Goal: Information Seeking & Learning: Obtain resource

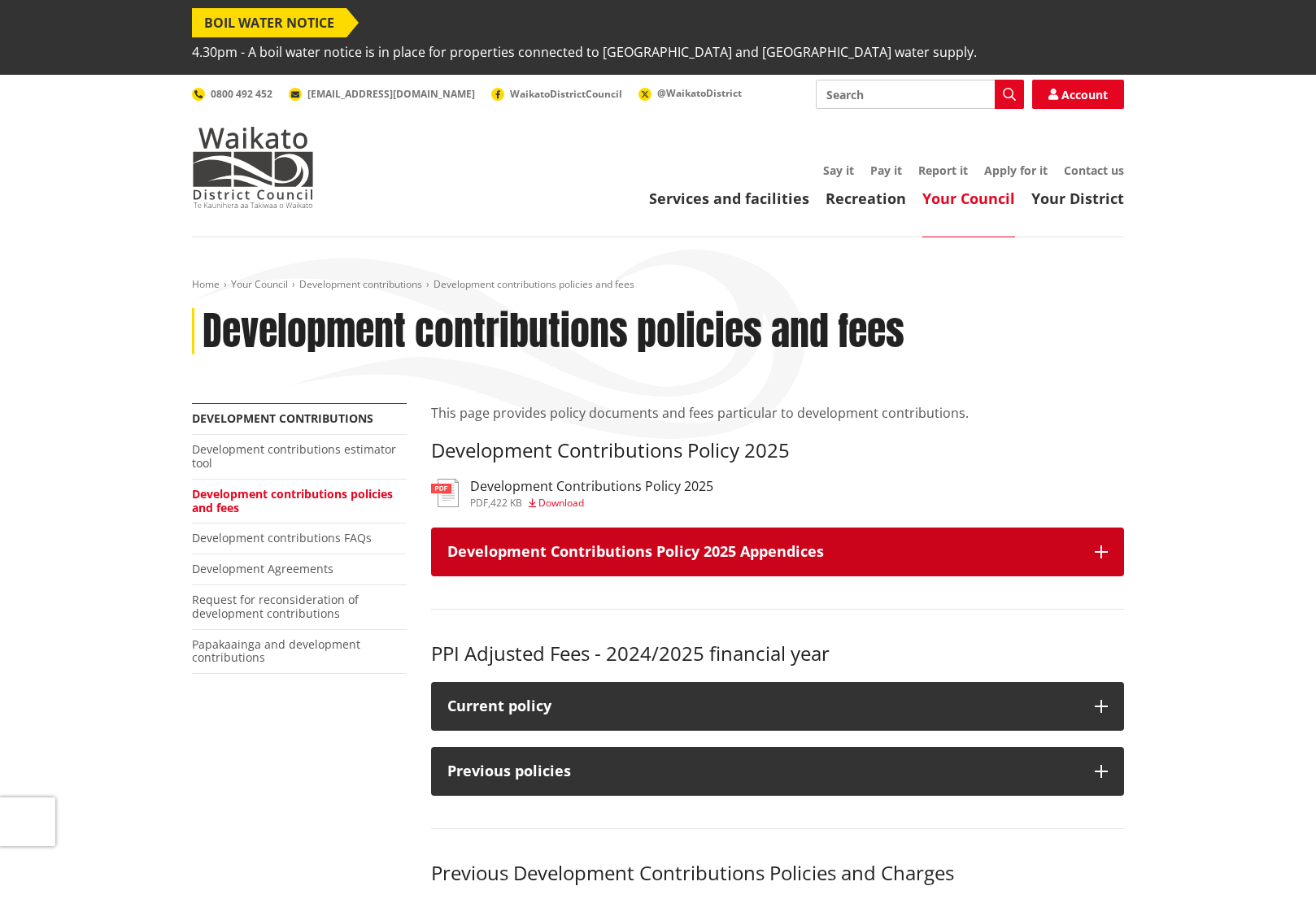
click at [604, 544] on h3 "Development Contributions Policy 2025 Appendices" at bounding box center [762, 551] width 631 height 16
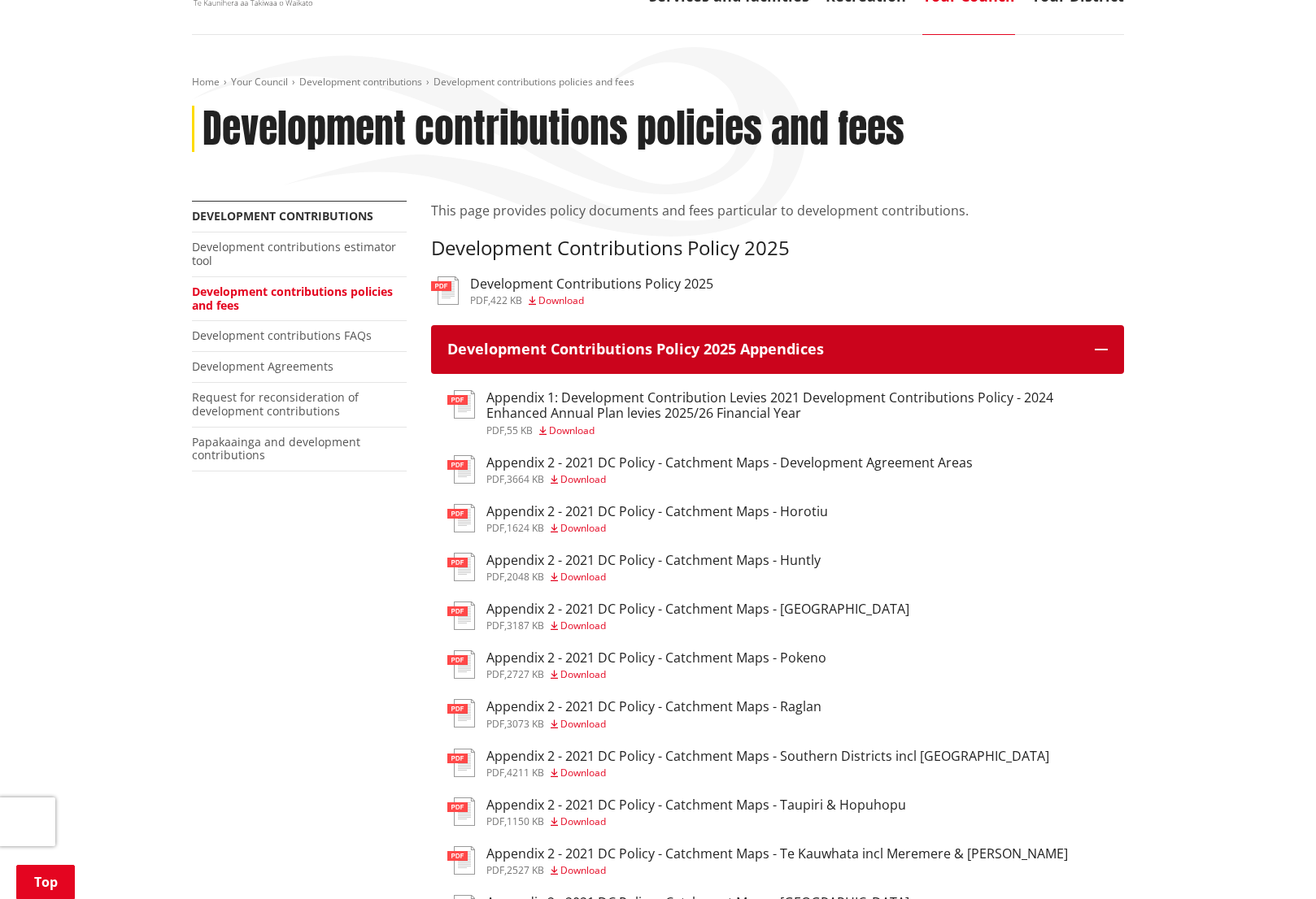
scroll to position [244, 0]
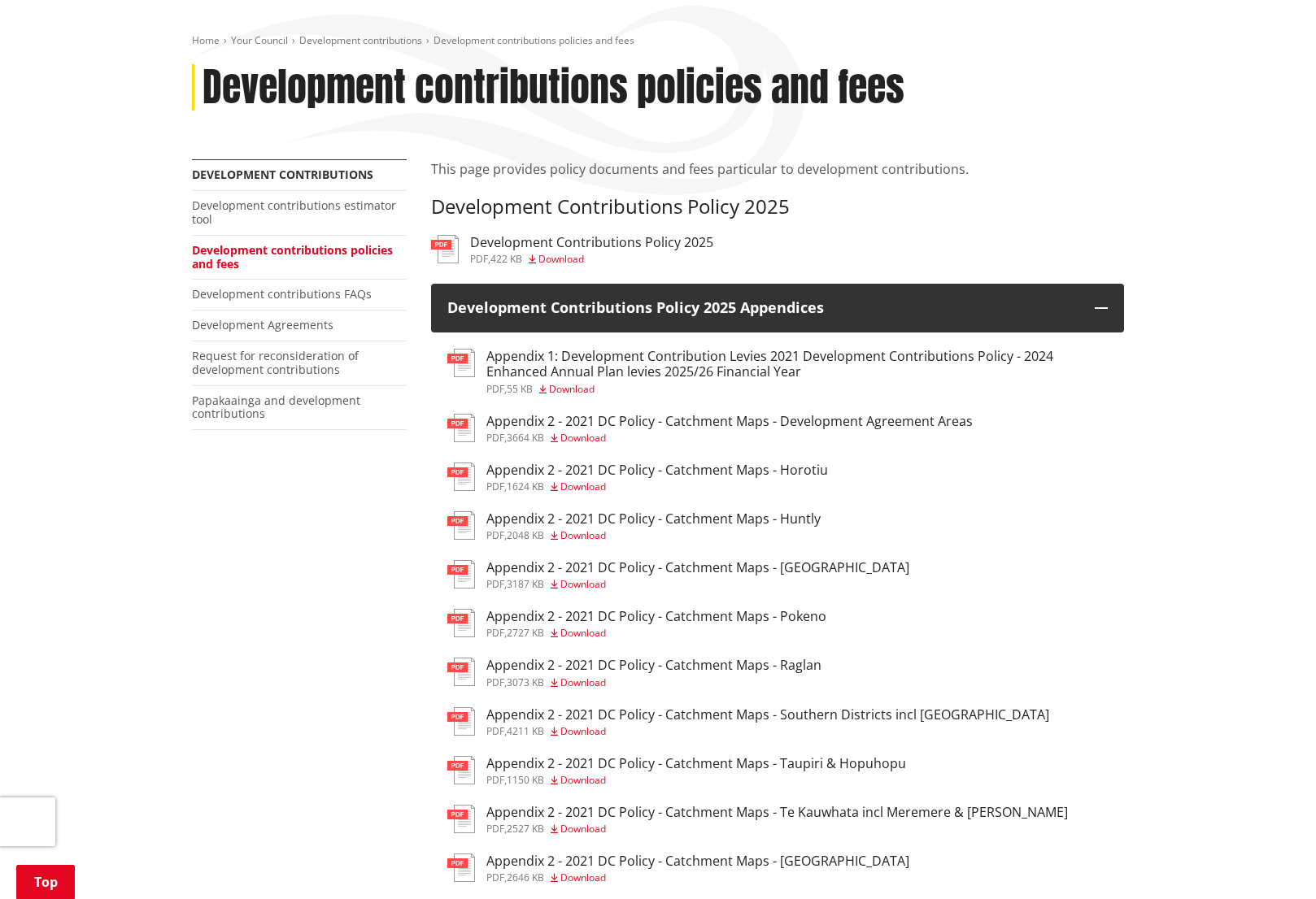
click at [636, 658] on h3 "Appendix 2 - 2021 DC Policy - Catchment Maps - Raglan" at bounding box center [653, 665] width 335 height 15
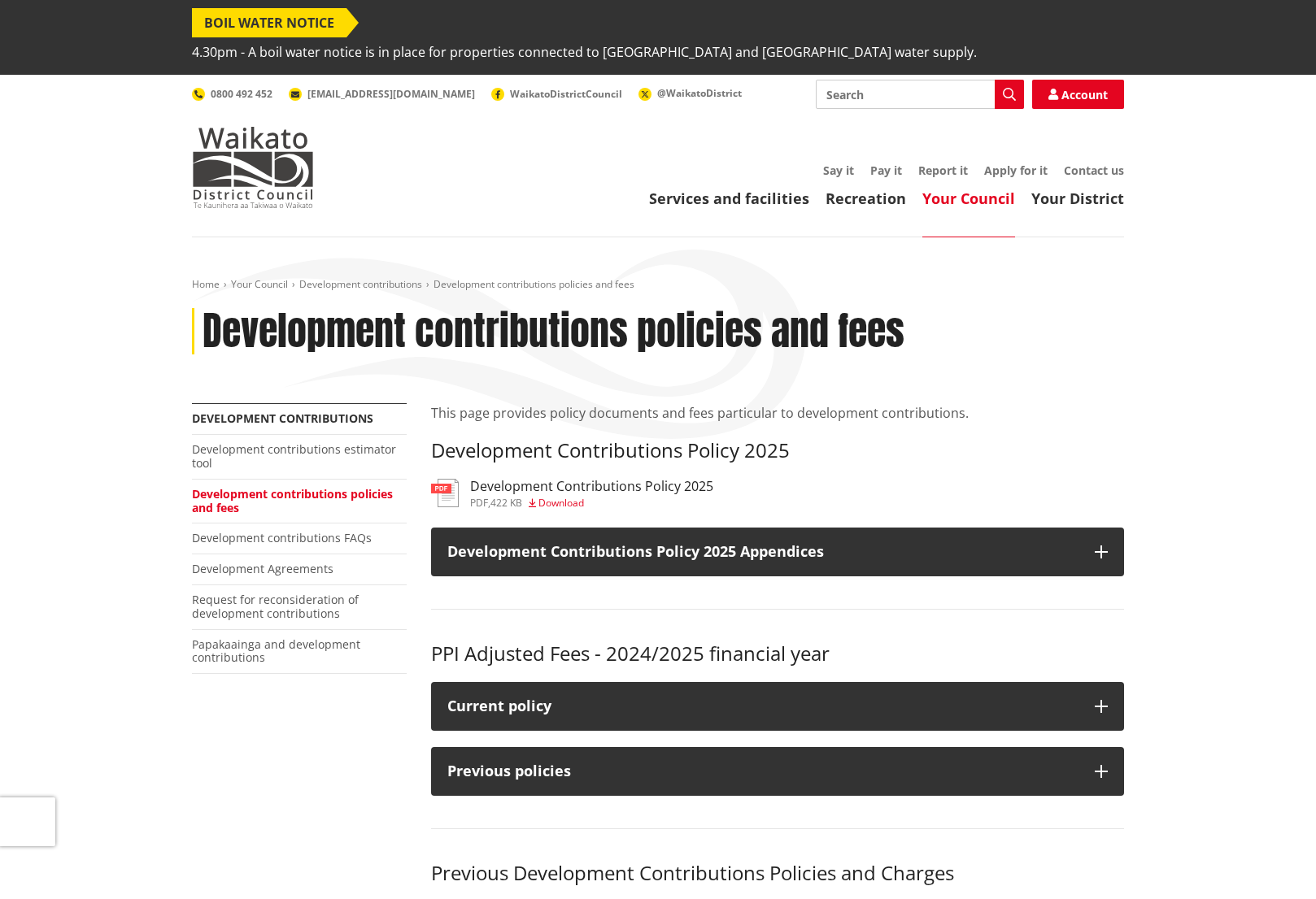
scroll to position [244, 0]
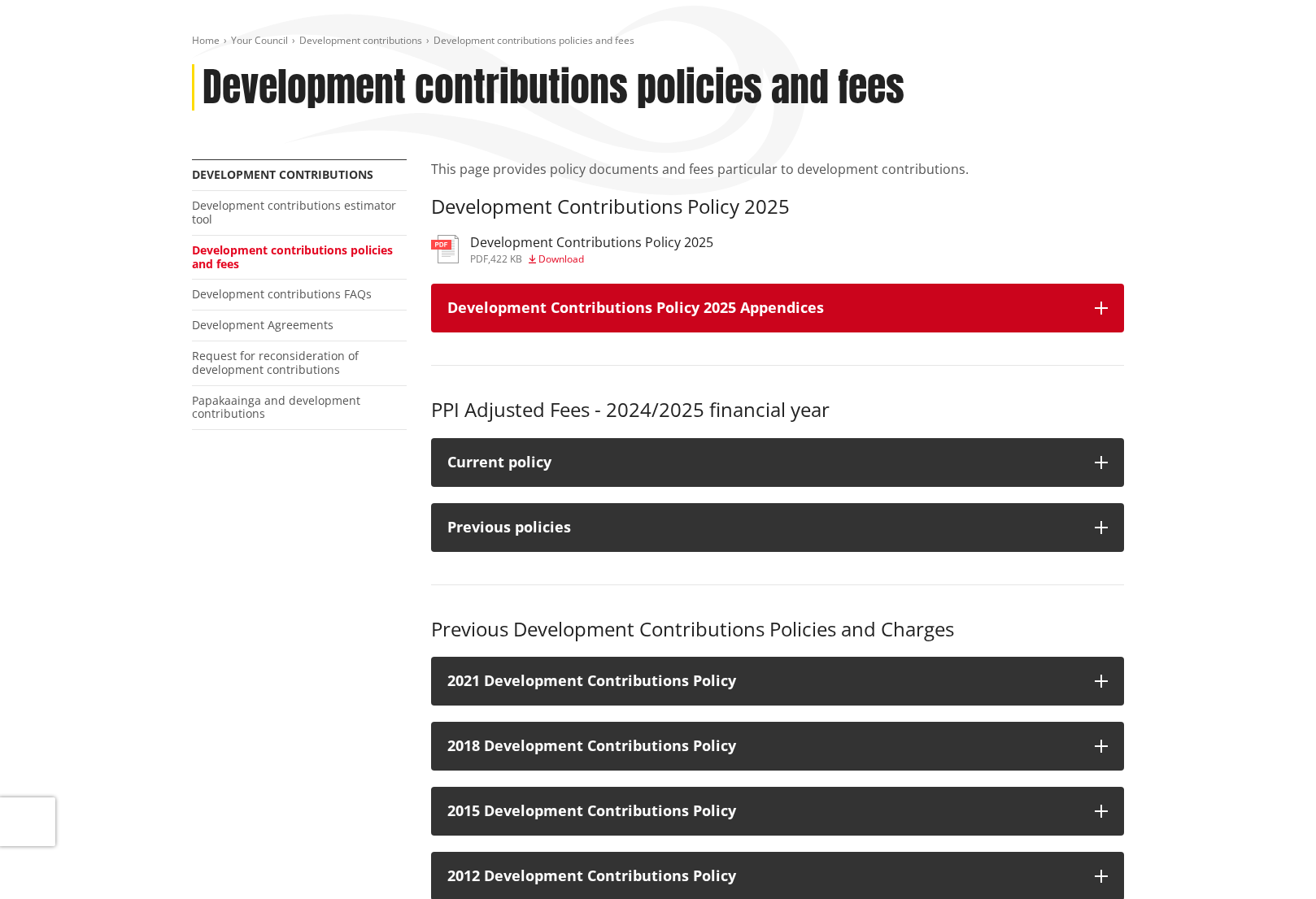
click at [667, 289] on button "Development Contributions Policy 2025 Appendices" at bounding box center [777, 307] width 693 height 49
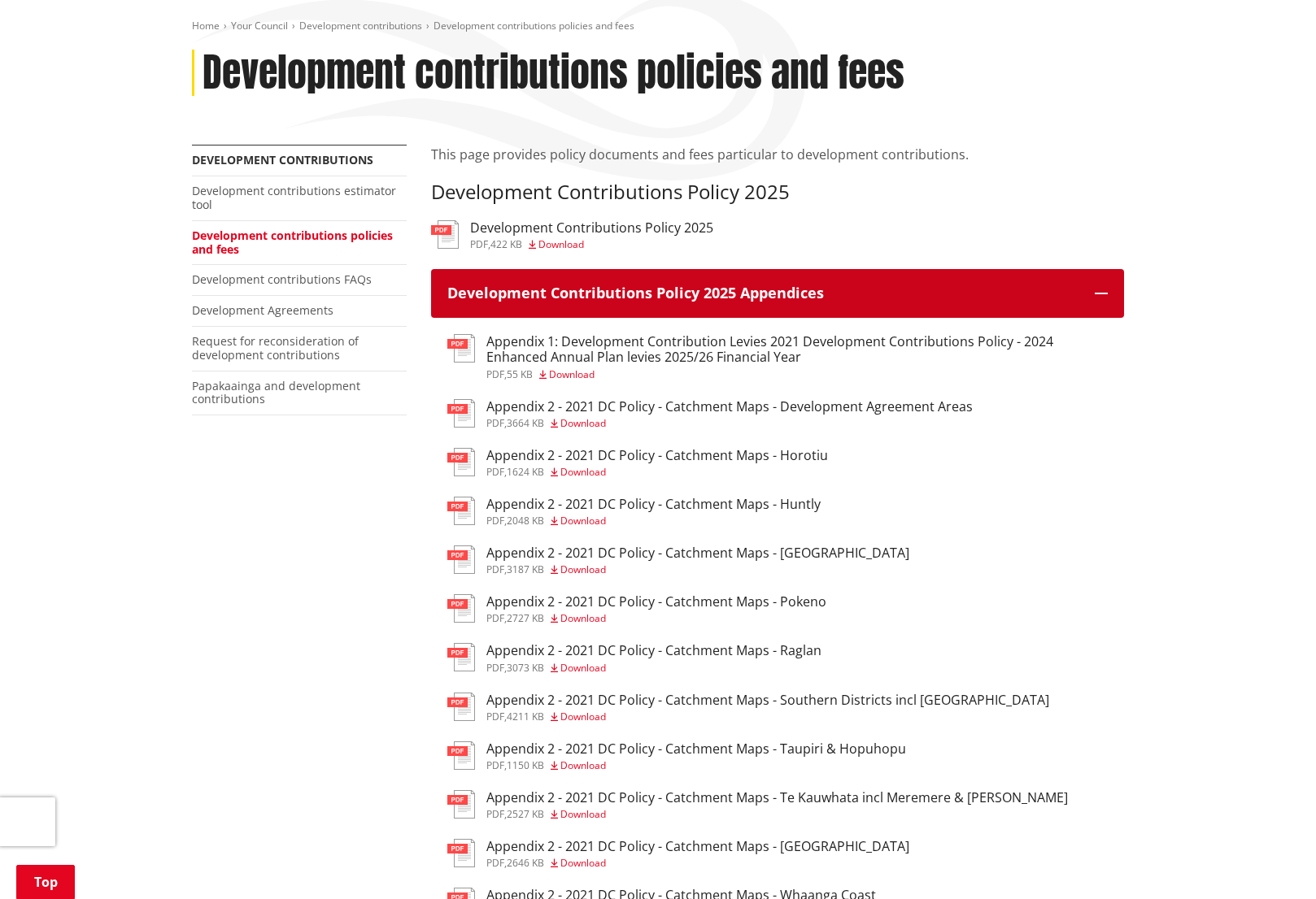
scroll to position [81, 0]
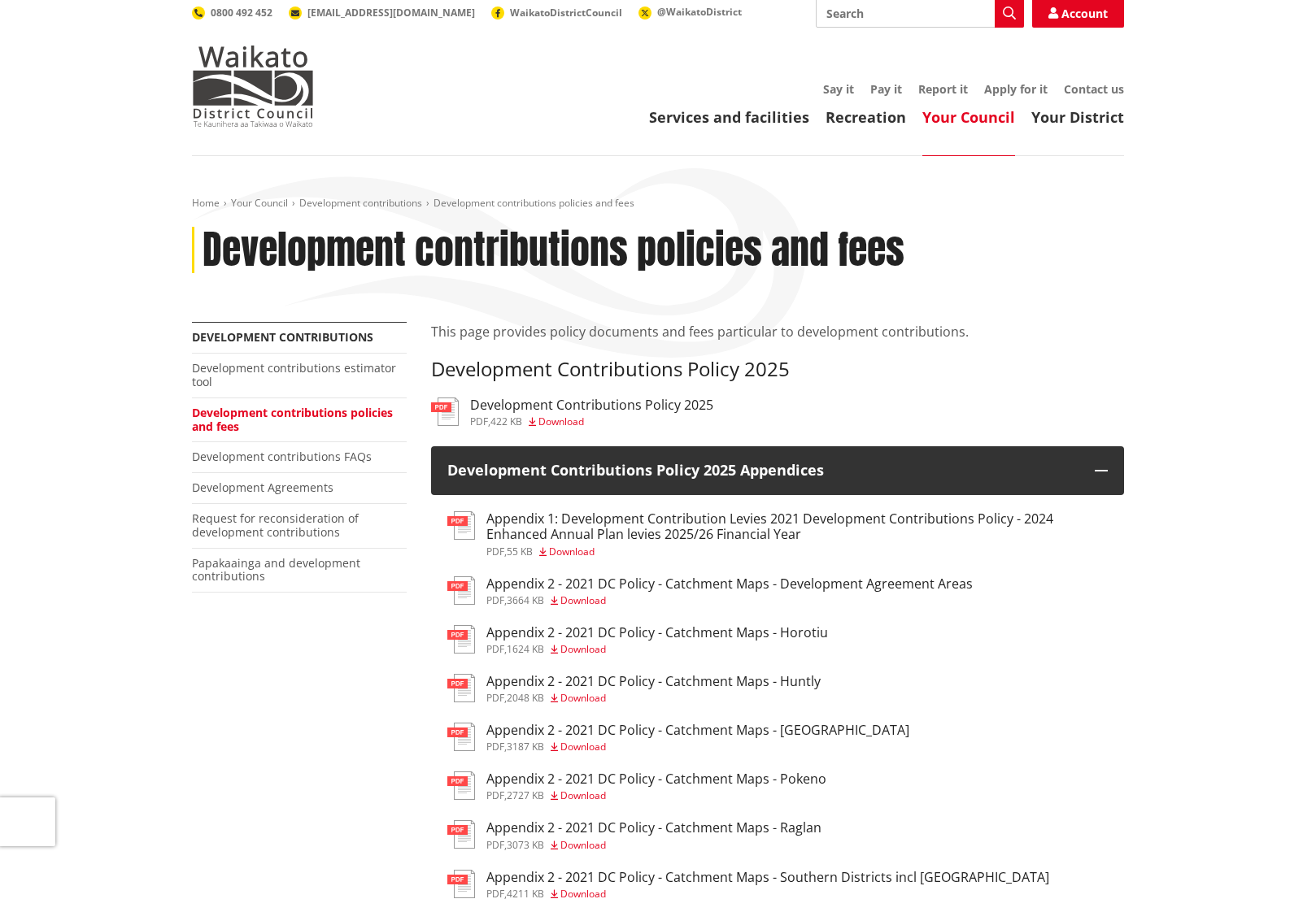
click at [689, 511] on h3 "Appendix 1: Development Contribution Levies 2021 Development Contributions Poli…" at bounding box center [797, 527] width 622 height 31
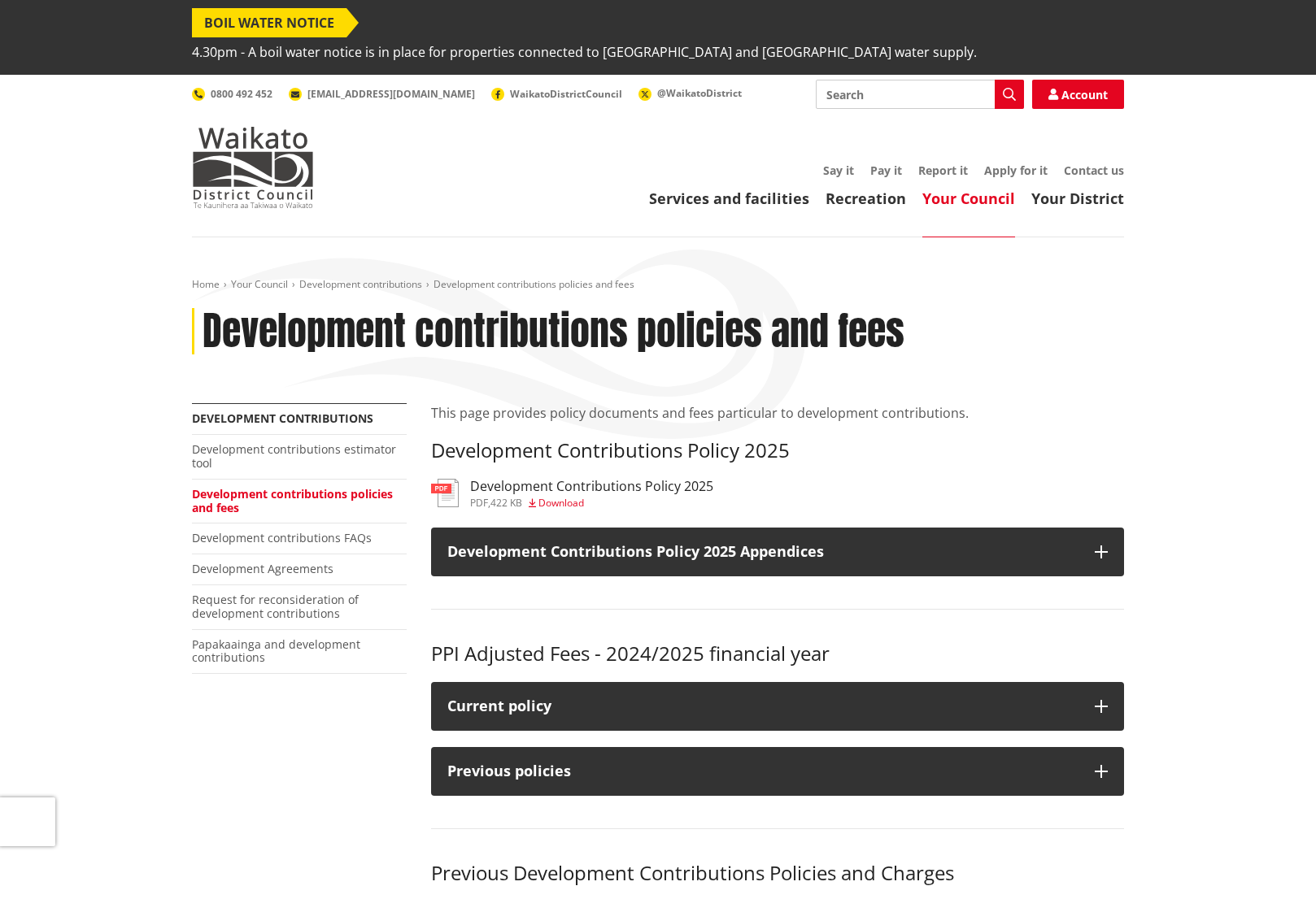
scroll to position [81, 0]
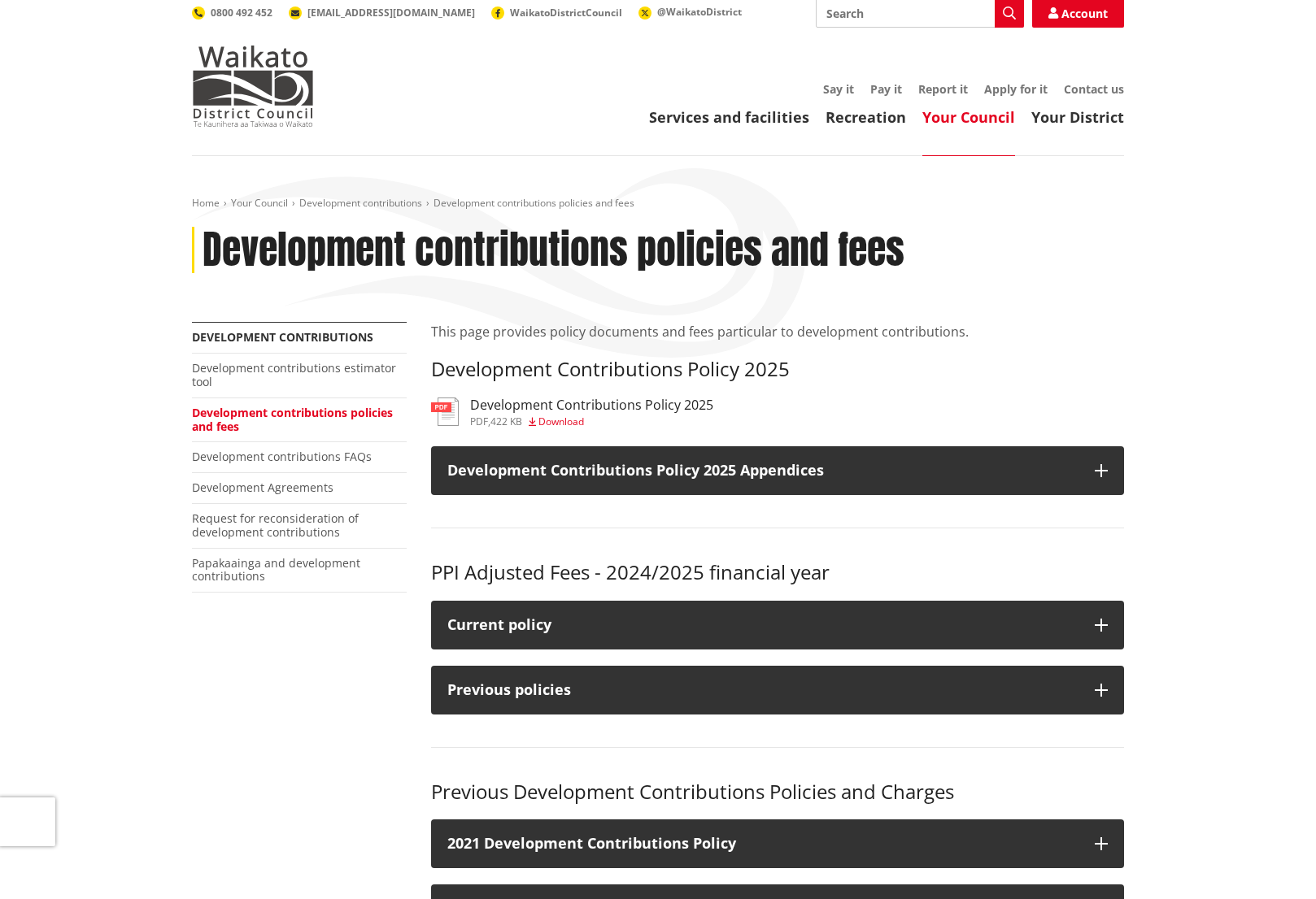
click at [664, 397] on h3 "Development Contributions Policy 2025" at bounding box center [592, 405] width 243 height 15
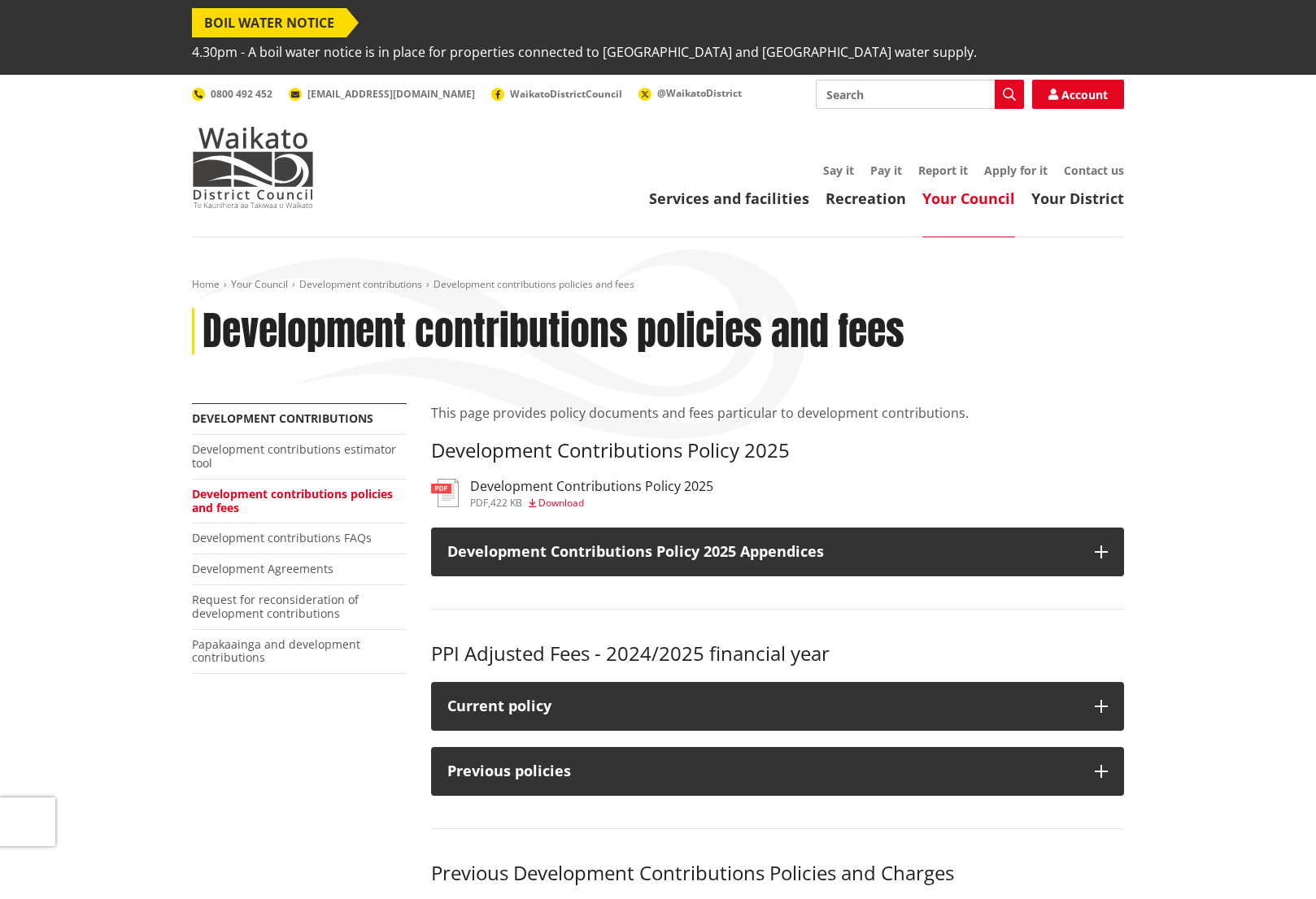
scroll to position [81, 0]
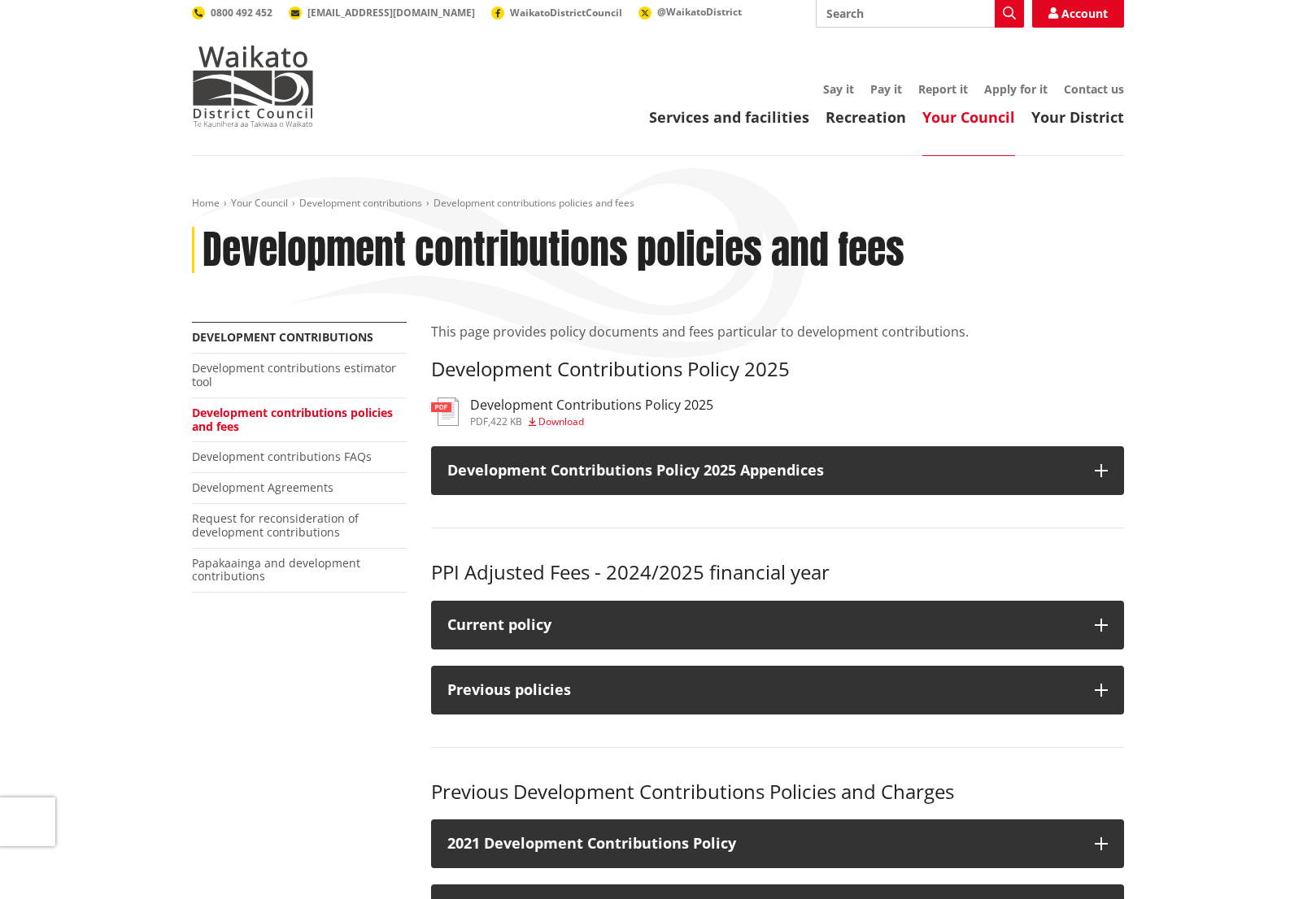
click at [655, 397] on h3 "Development Contributions Policy 2025" at bounding box center [592, 405] width 243 height 15
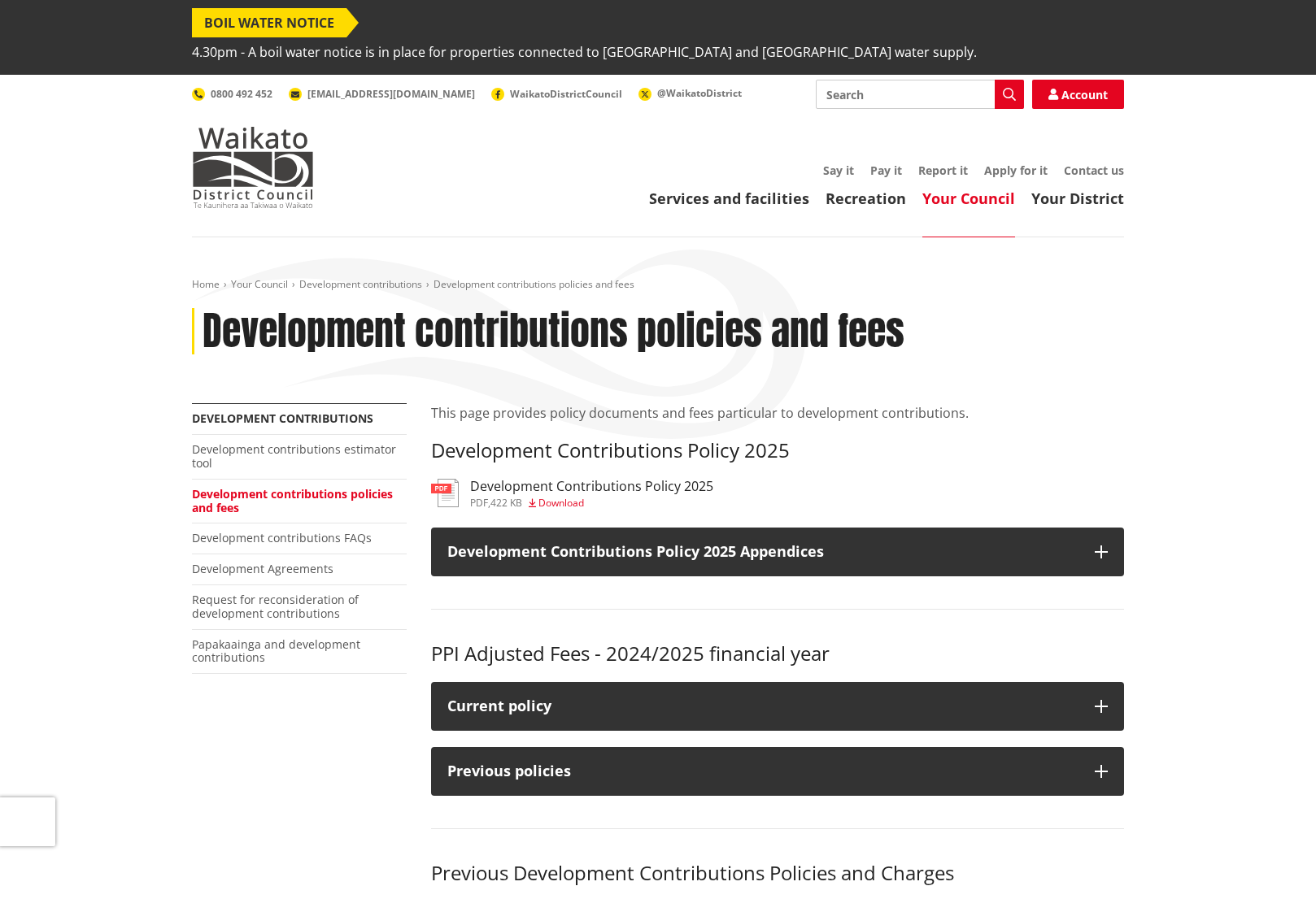
scroll to position [81, 0]
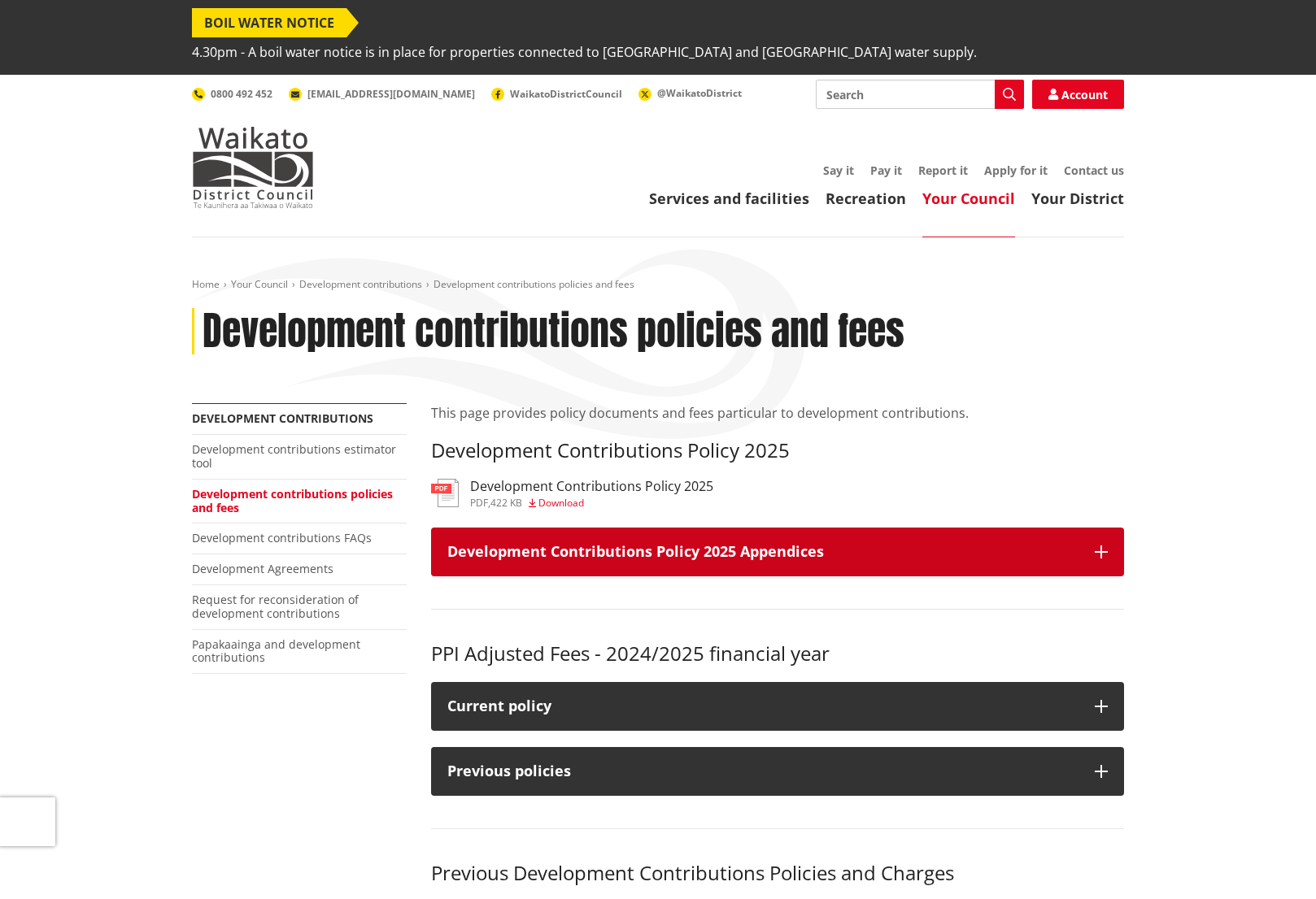
click at [788, 544] on h3 "Development Contributions Policy 2025 Appendices" at bounding box center [762, 551] width 631 height 16
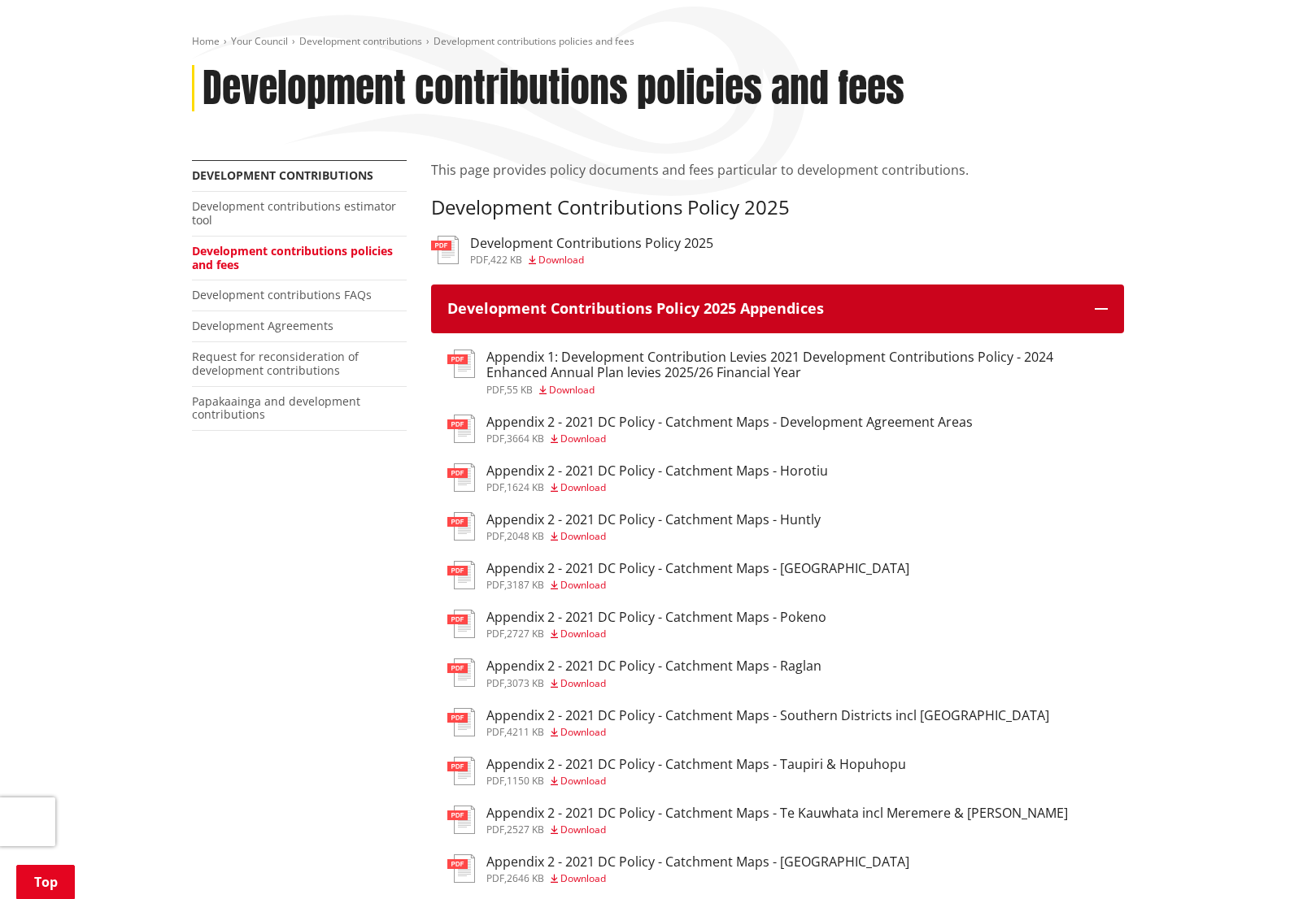
scroll to position [244, 0]
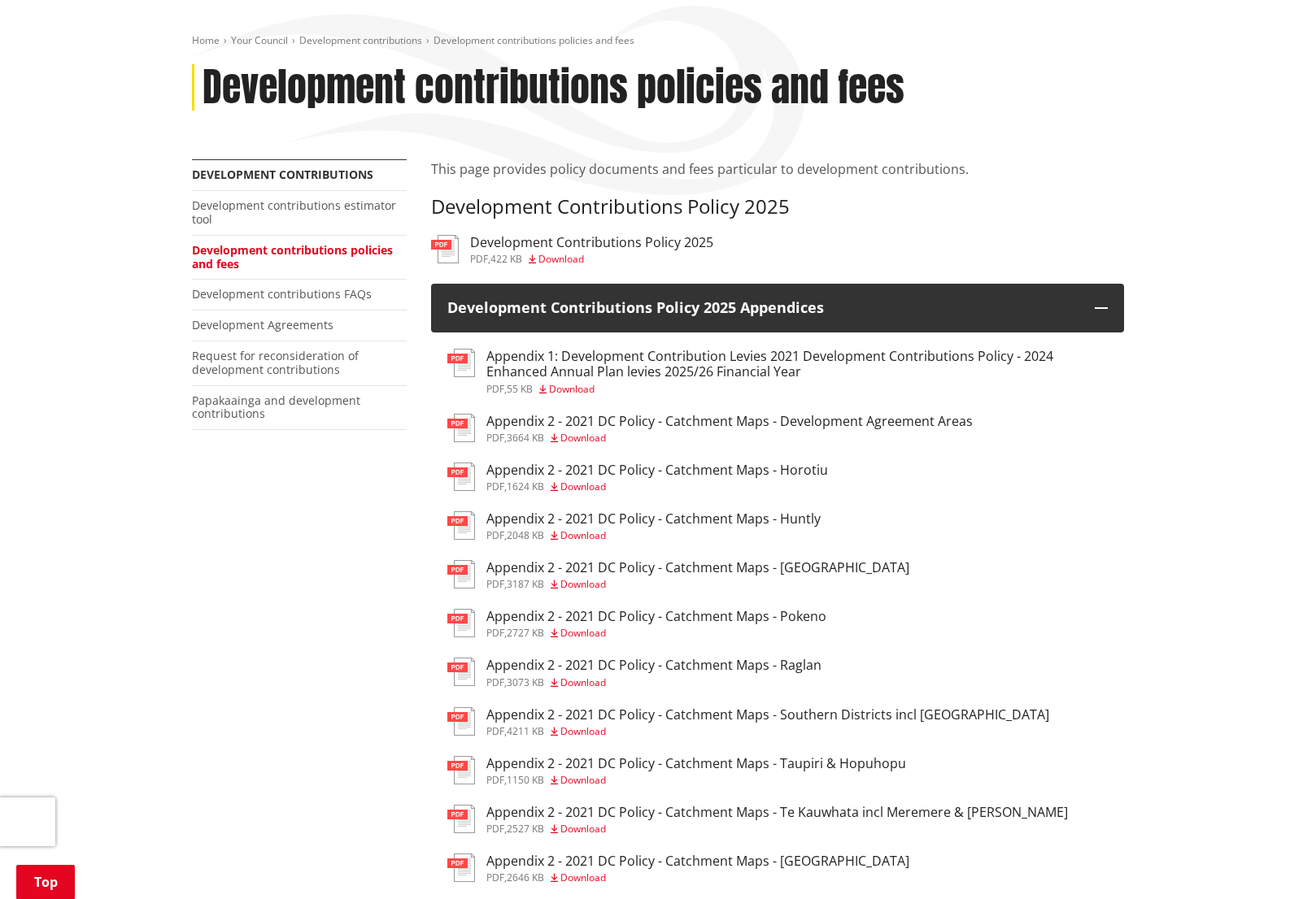
click at [718, 348] on h3 "Appendix 1: Development Contribution Levies 2021 Development Contributions Poli…" at bounding box center [797, 364] width 622 height 31
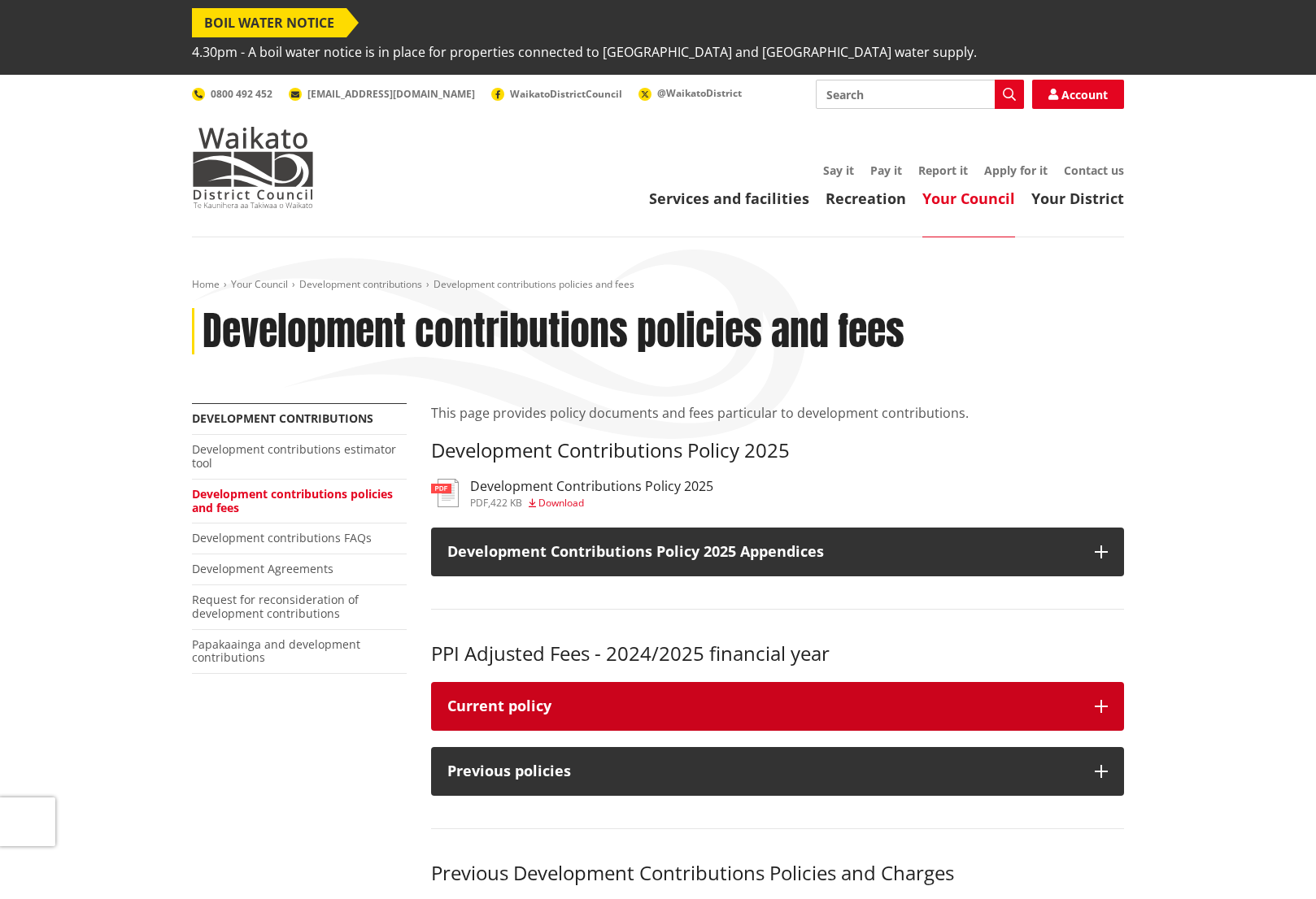
scroll to position [244, 0]
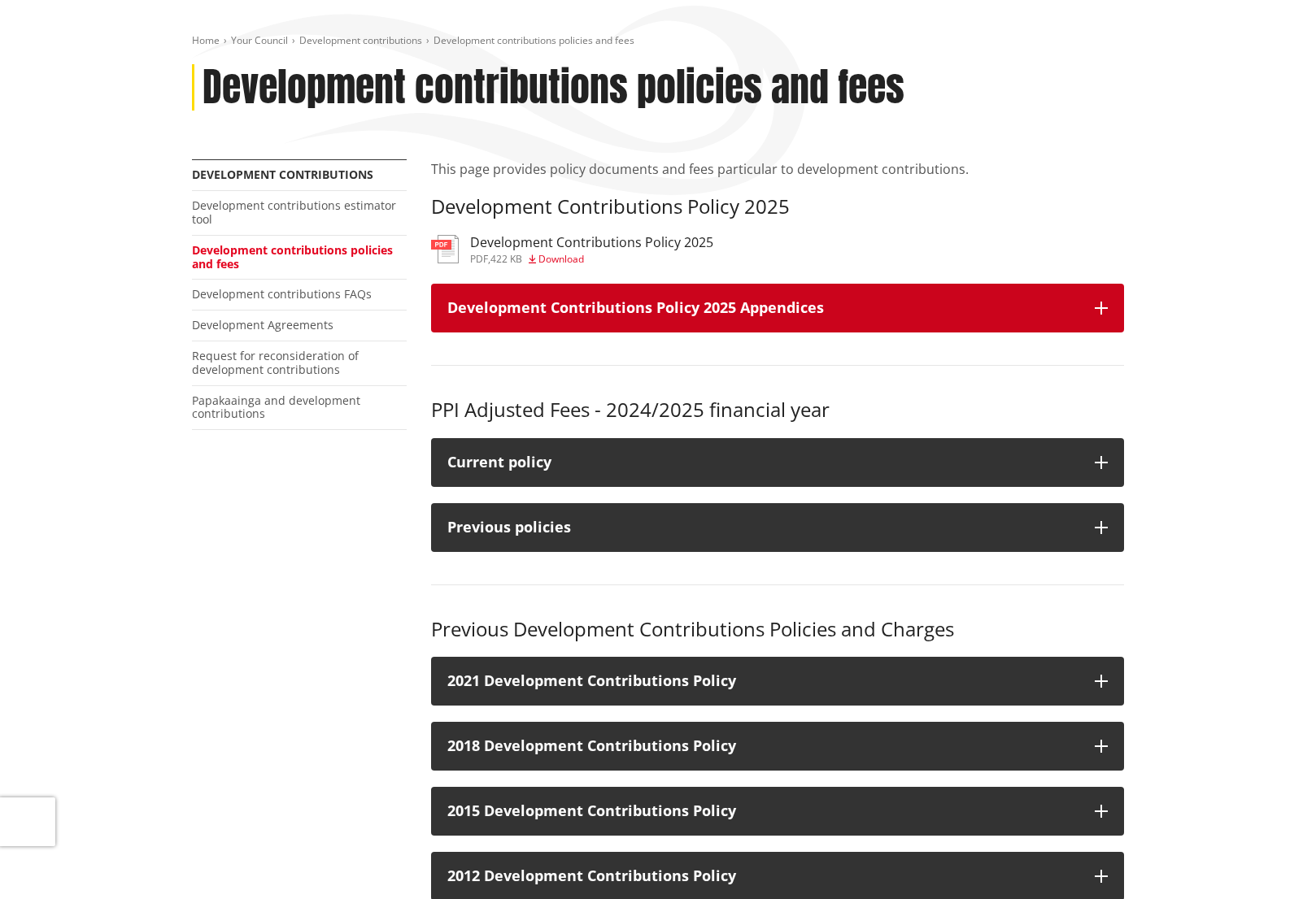
click at [646, 300] on h3 "Development Contributions Policy 2025 Appendices" at bounding box center [762, 307] width 631 height 16
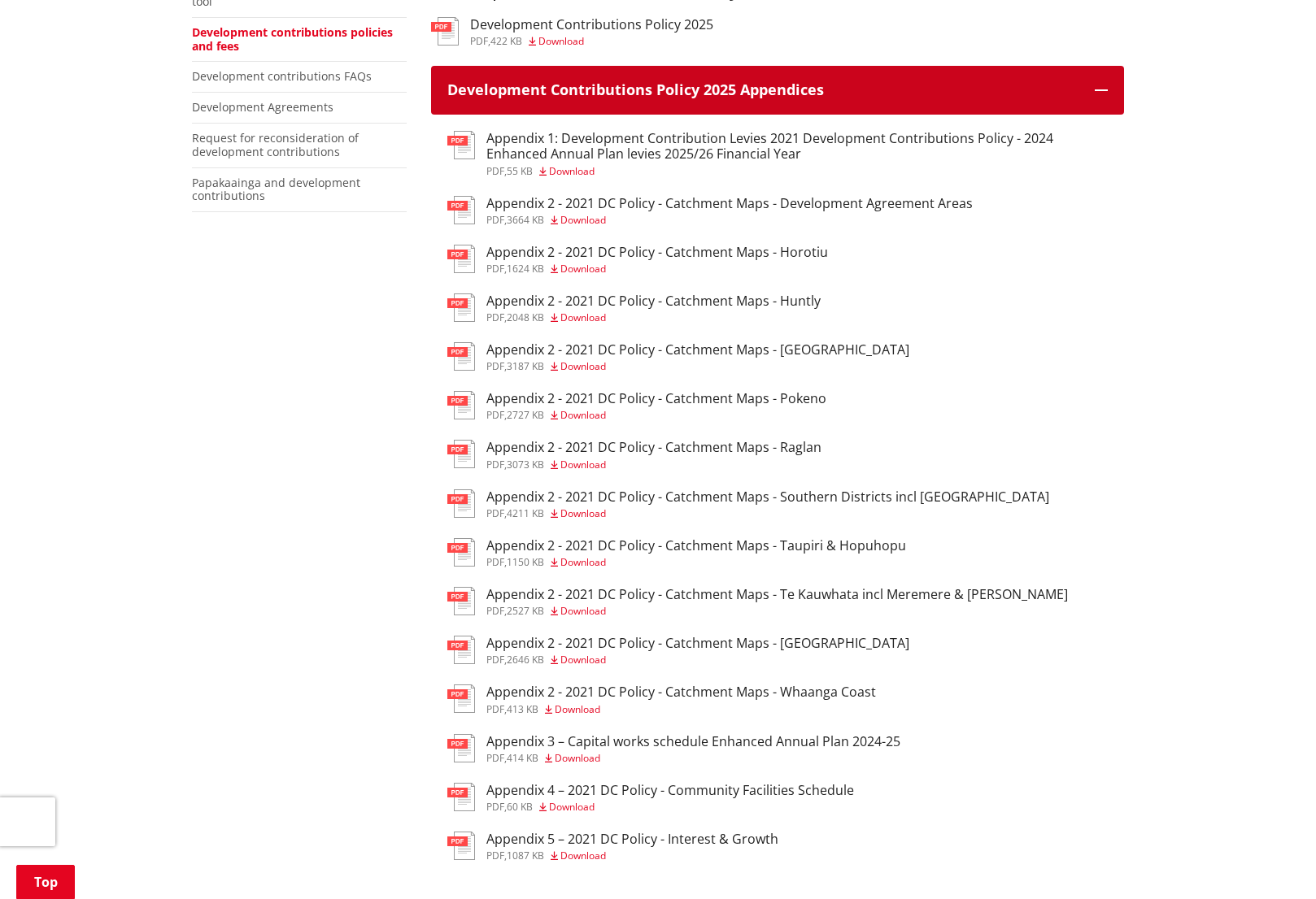
scroll to position [488, 0]
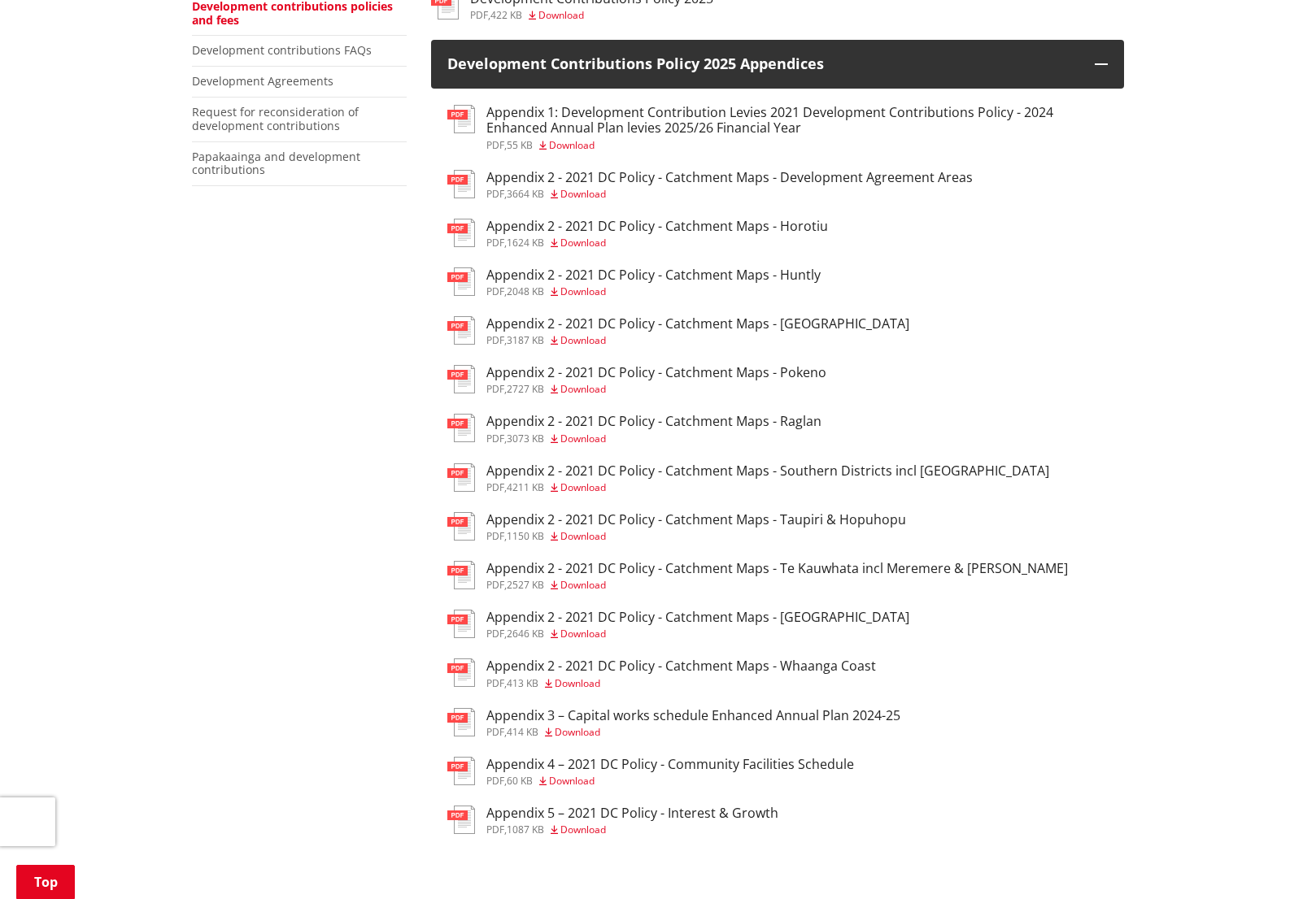
click at [723, 170] on h3 "Appendix 2 - 2021 DC Policy - Catchment Maps - Development Agreement Areas" at bounding box center [729, 178] width 486 height 15
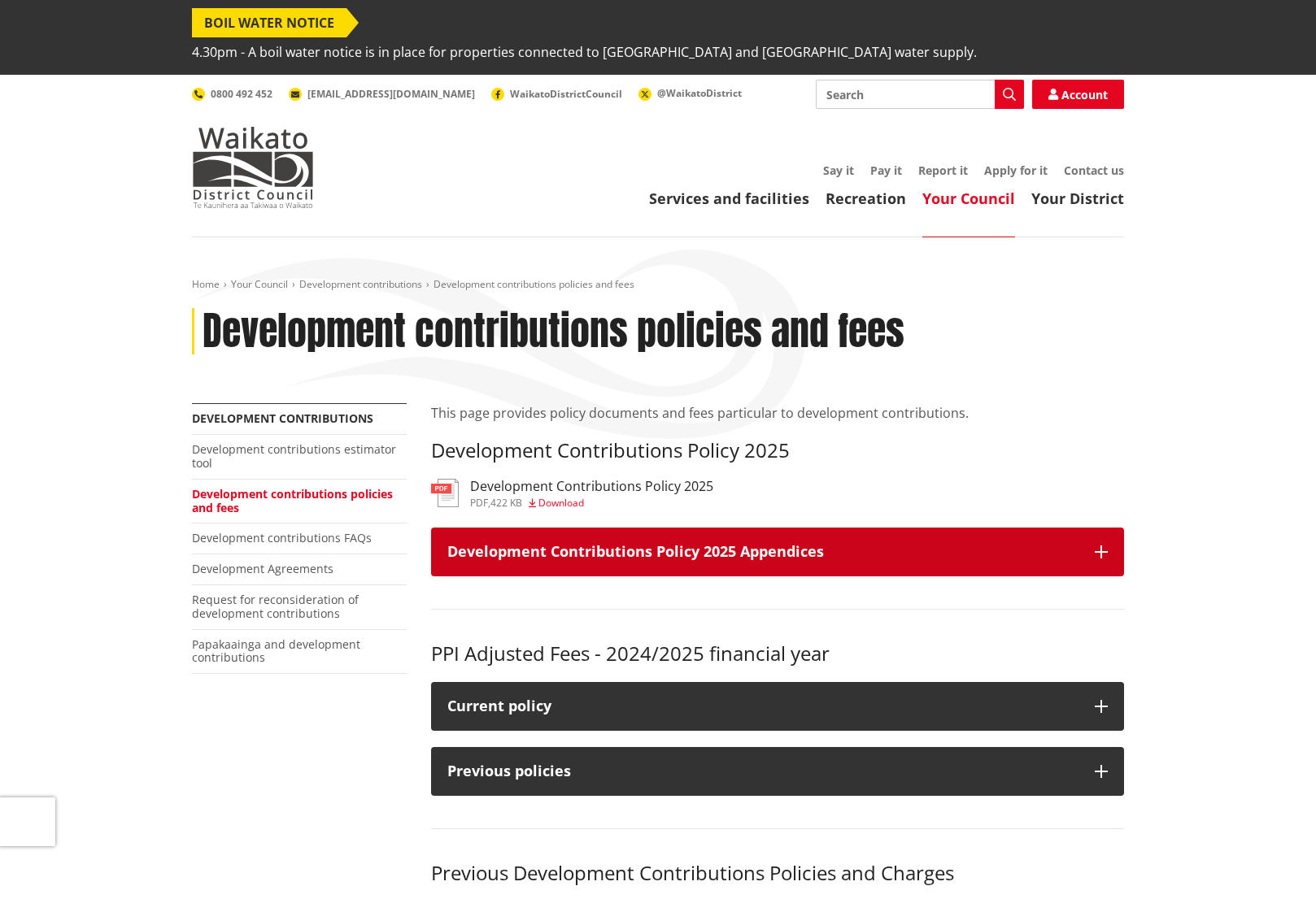
click at [734, 544] on h3 "Development Contributions Policy 2025 Appendices" at bounding box center [762, 551] width 631 height 16
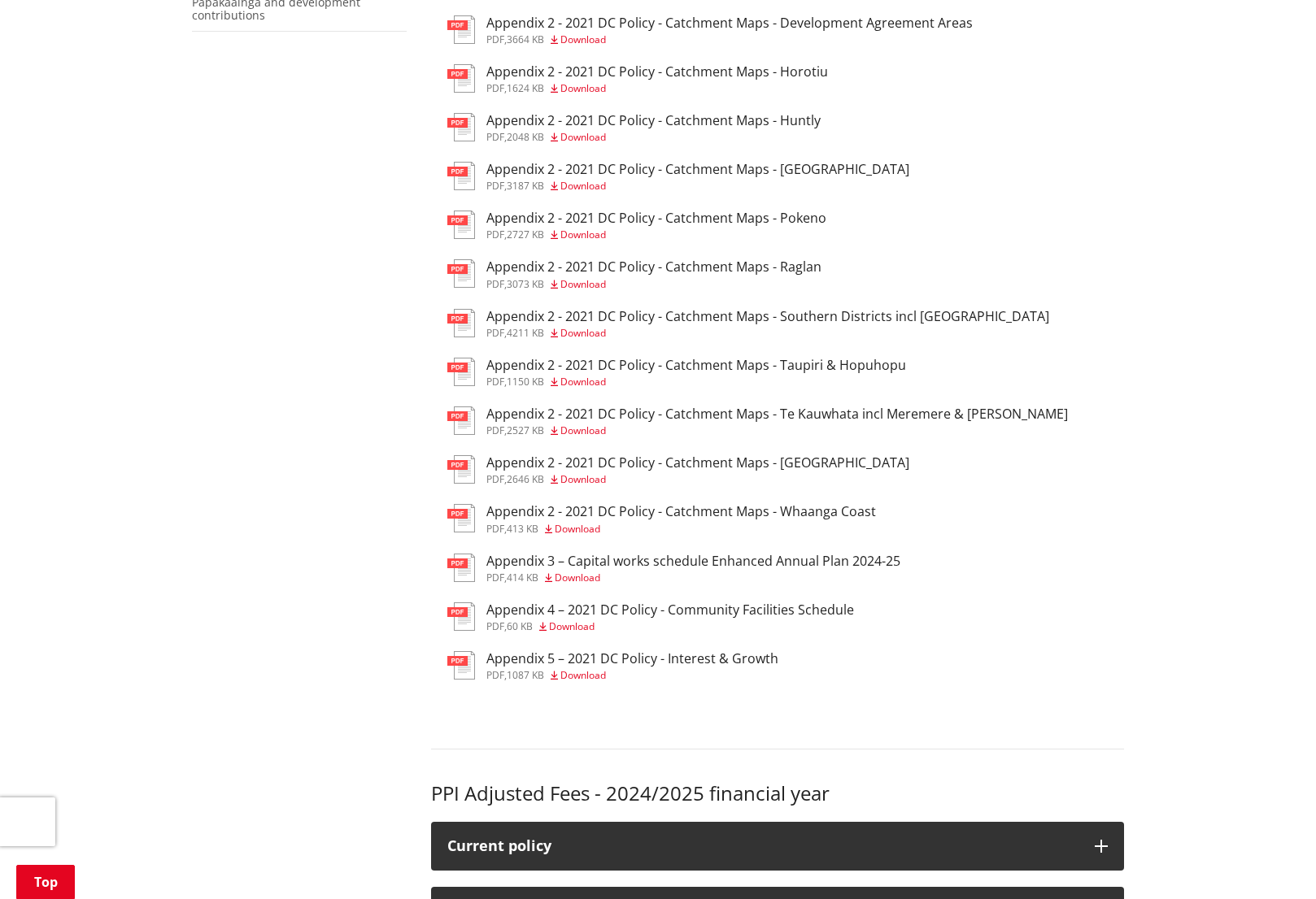
scroll to position [651, 0]
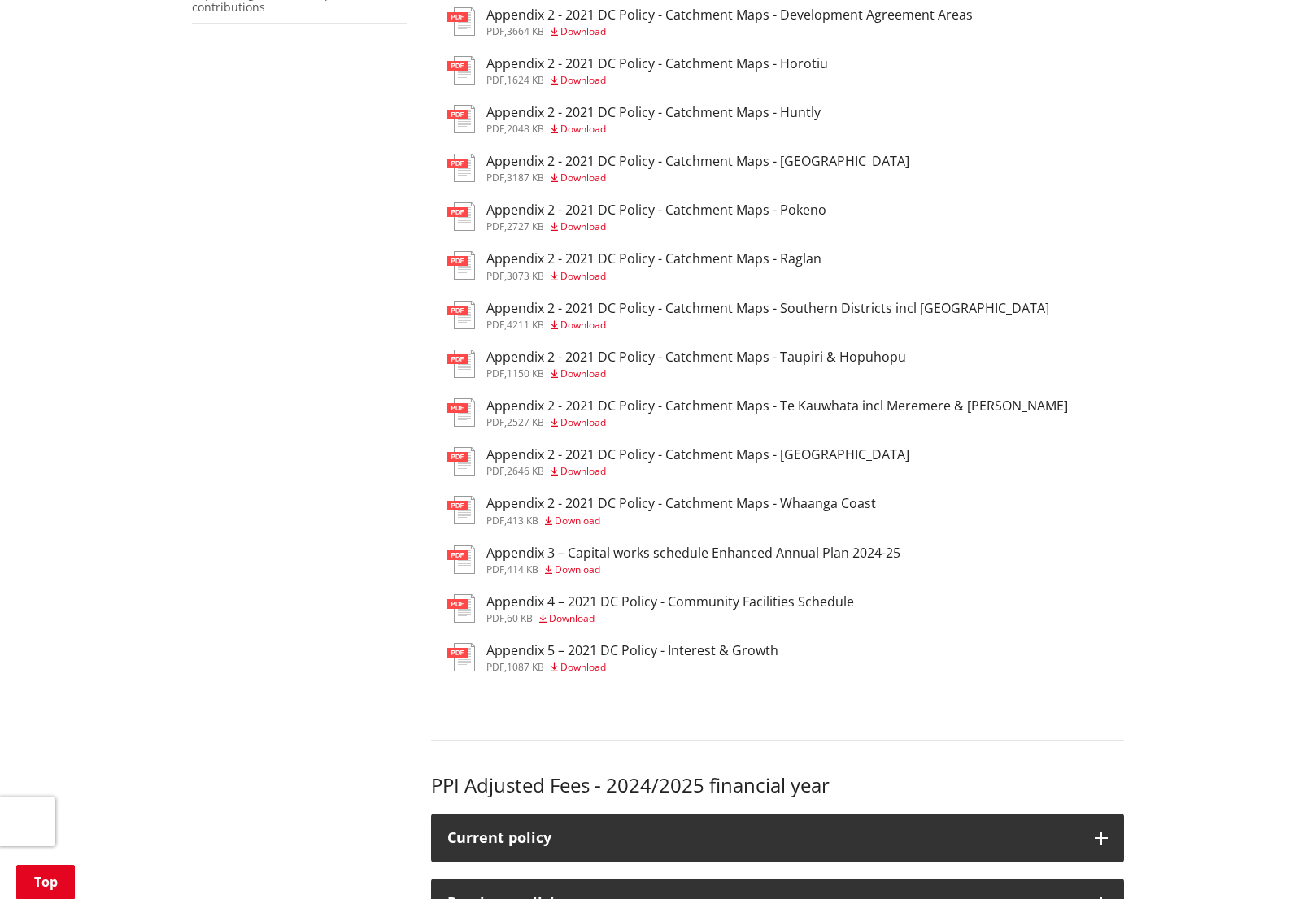
click at [748, 643] on h3 "Appendix 5 – 2021 DC Policy - Interest & Growth" at bounding box center [632, 651] width 292 height 15
